Goal: Ask a question

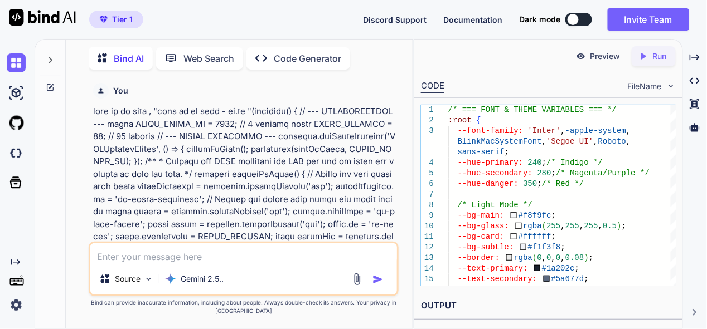
scroll to position [14103, 0]
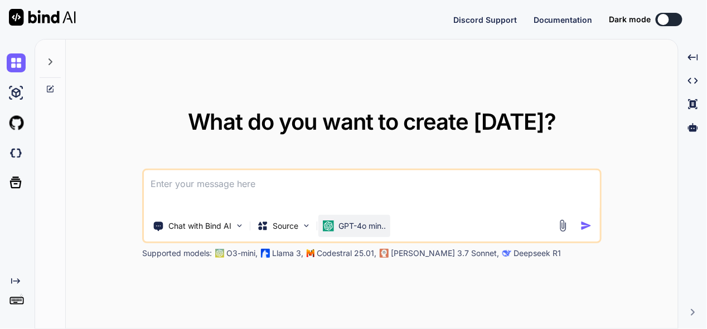
click at [367, 228] on p "GPT-4o min.." at bounding box center [361, 226] width 47 height 11
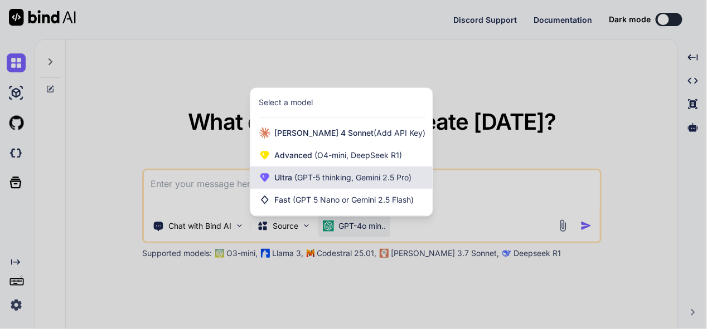
click at [342, 176] on span "(GPT-5 thinking, Gemini 2.5 Pro)" at bounding box center [352, 177] width 119 height 9
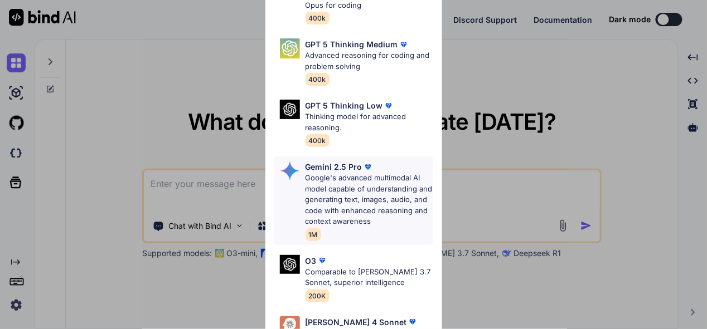
scroll to position [111, 0]
click at [340, 172] on p "Google's advanced multimodal AI model capable of understanding and generating t…" at bounding box center [369, 199] width 128 height 55
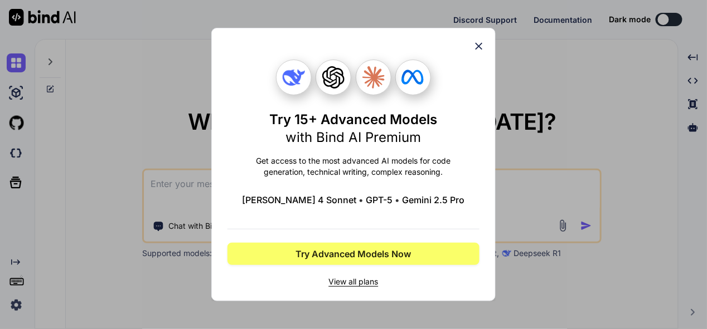
scroll to position [0, 0]
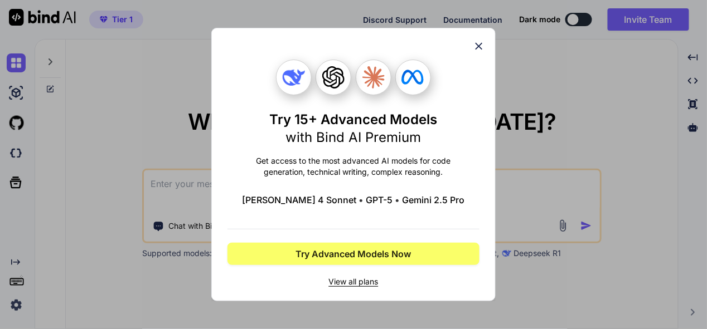
click at [481, 47] on icon at bounding box center [479, 46] width 12 height 12
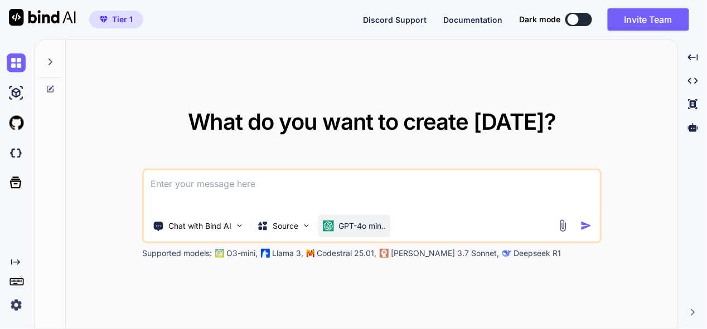
click at [346, 232] on div "GPT-4o min.." at bounding box center [354, 226] width 72 height 22
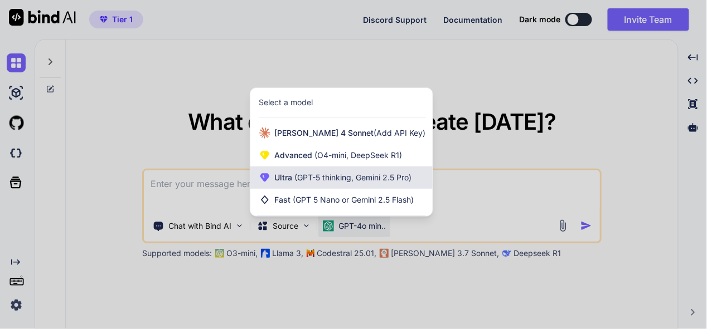
click at [353, 177] on span "(GPT-5 thinking, Gemini 2.5 Pro)" at bounding box center [352, 177] width 119 height 9
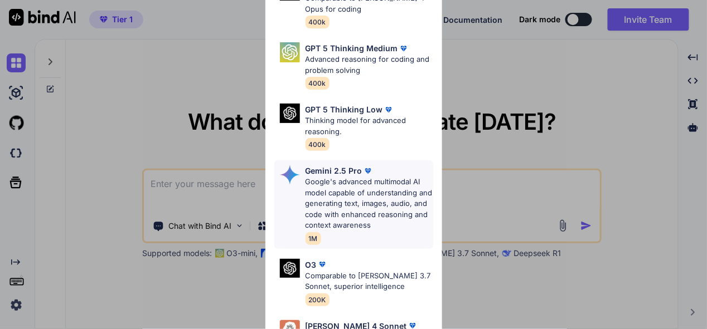
scroll to position [111, 0]
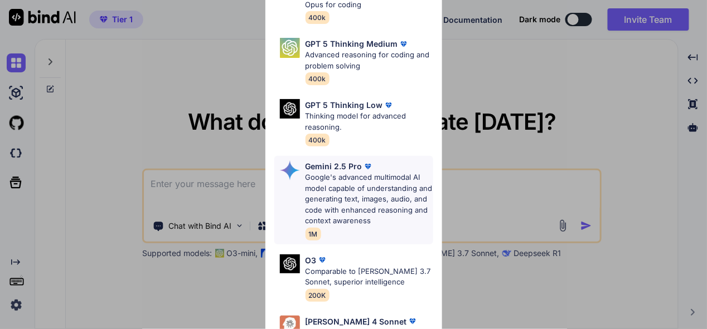
click at [362, 182] on p "Google's advanced multimodal AI model capable of understanding and generating t…" at bounding box center [369, 199] width 128 height 55
type textarea "x"
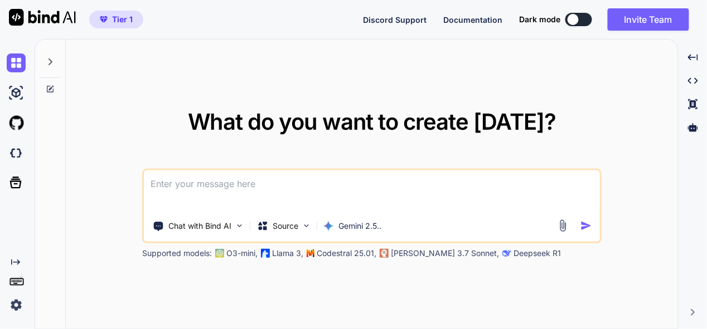
click at [259, 186] on textarea at bounding box center [372, 191] width 456 height 41
paste textarea "User-agent: * Allow: / Sitemap: [URL][DOMAIN_NAME]"
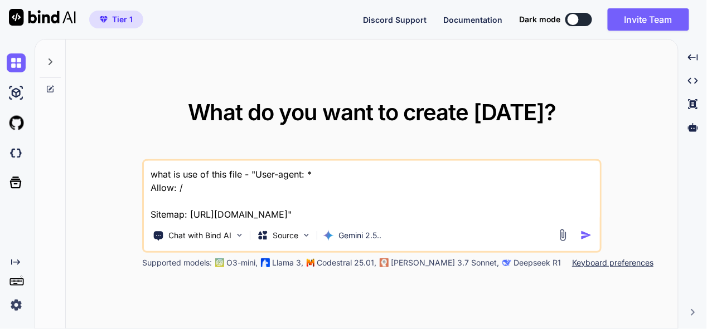
drag, startPoint x: 250, startPoint y: 176, endPoint x: 266, endPoint y: 173, distance: 16.3
click at [250, 176] on textarea "what is use of this file - "User-agent: * Allow: / Sitemap: [URL][DOMAIN_NAME]"" at bounding box center [372, 191] width 456 height 60
click at [251, 179] on textarea "what is use of this file - "User-agent: * Allow: / Sitemap: [URL][DOMAIN_NAME]"" at bounding box center [372, 191] width 456 height 60
paste textarea "robots.txt"
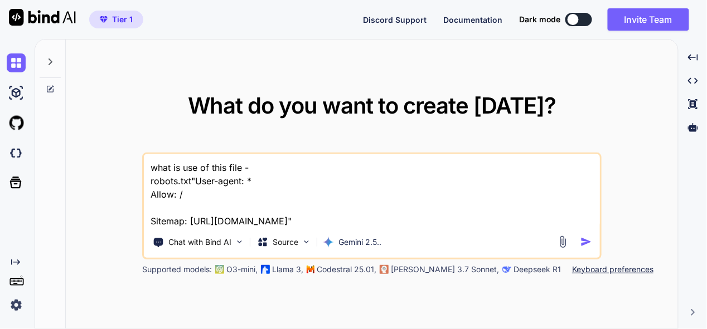
type textarea "what is use of this file - robots.txt"User-agent: * Allow: / Sitemap: [URL][DOM…"
click at [586, 244] on img "button" at bounding box center [586, 242] width 12 height 12
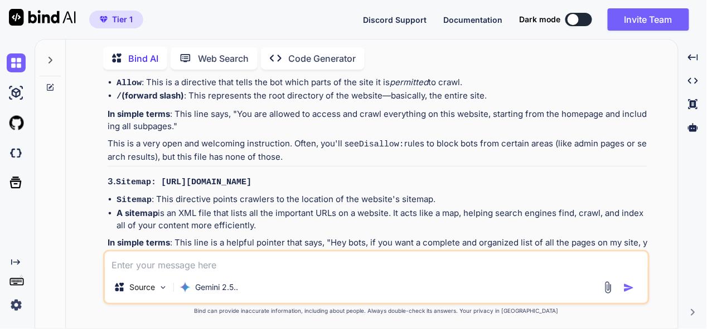
scroll to position [381, 0]
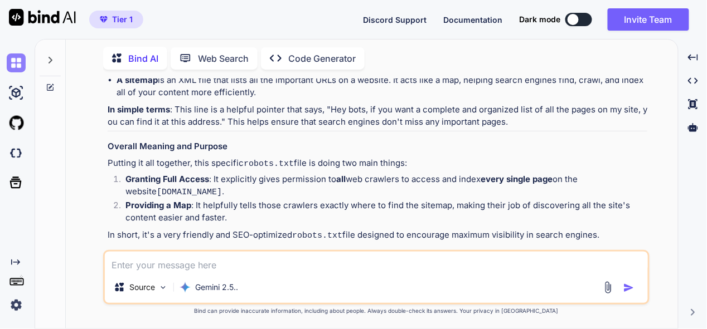
click at [12, 68] on img at bounding box center [16, 63] width 19 height 19
